Goal: Task Accomplishment & Management: Manage account settings

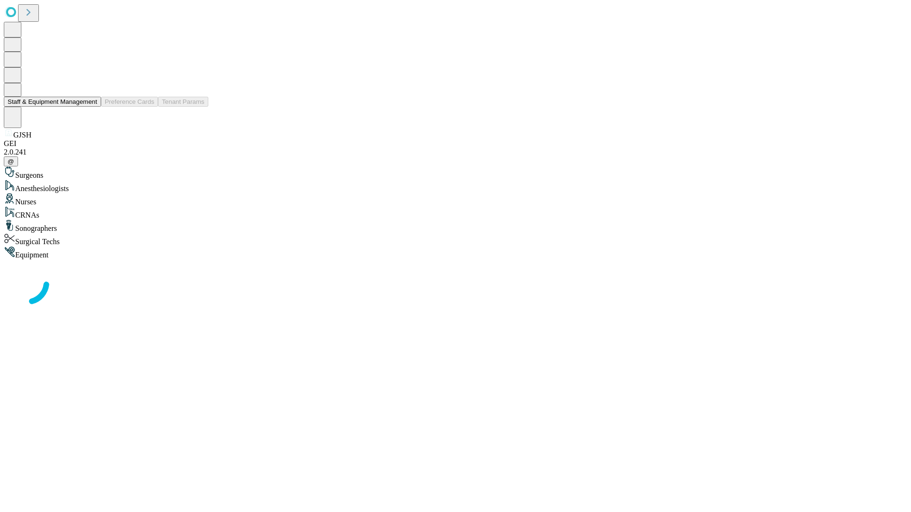
click at [91, 107] on button "Staff & Equipment Management" at bounding box center [52, 102] width 97 height 10
